Goal: Task Accomplishment & Management: Manage account settings

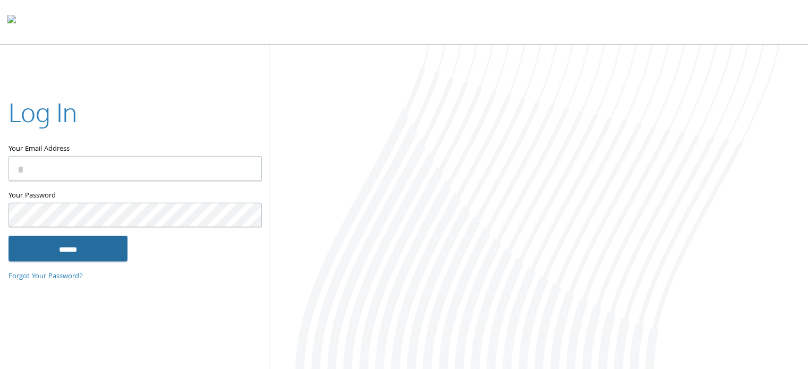
type input "**********"
click at [83, 254] on input "******" at bounding box center [67, 248] width 119 height 25
type input "**********"
click at [71, 251] on input "******" at bounding box center [67, 248] width 119 height 25
